Goal: Download file/media

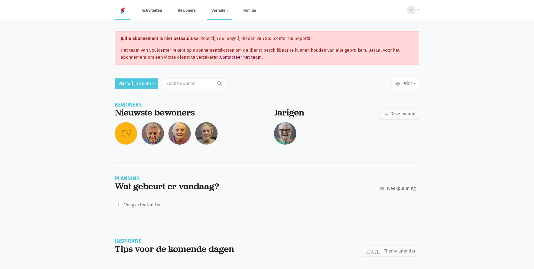
click at [218, 10] on link "Verhalen" at bounding box center [219, 10] width 25 height 19
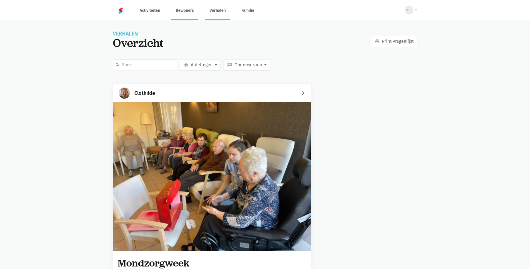
click at [185, 15] on link "Bewoners" at bounding box center [184, 10] width 27 height 19
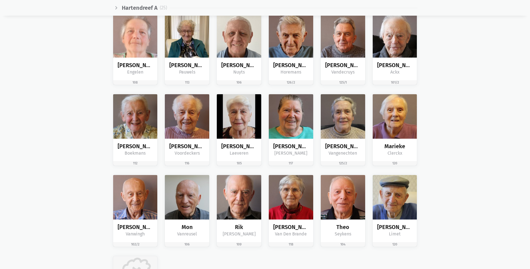
scroll to position [262, 0]
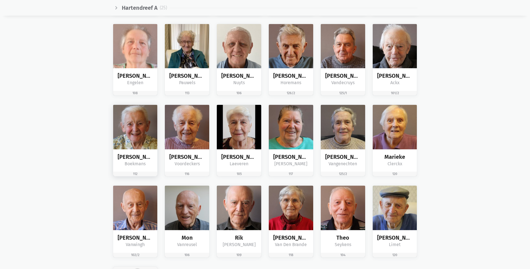
click at [135, 130] on img at bounding box center [135, 127] width 44 height 44
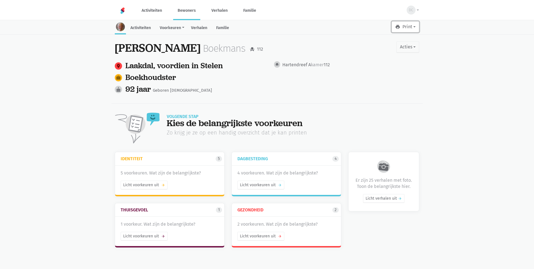
click at [415, 27] on button "print Print" at bounding box center [405, 26] width 28 height 11
click at [388, 39] on link "Leesboekje" at bounding box center [392, 41] width 54 height 9
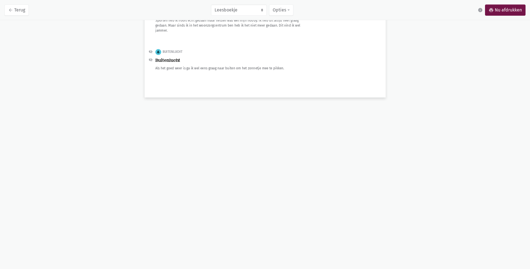
scroll to position [3148, 0]
